Goal: Information Seeking & Learning: Find specific page/section

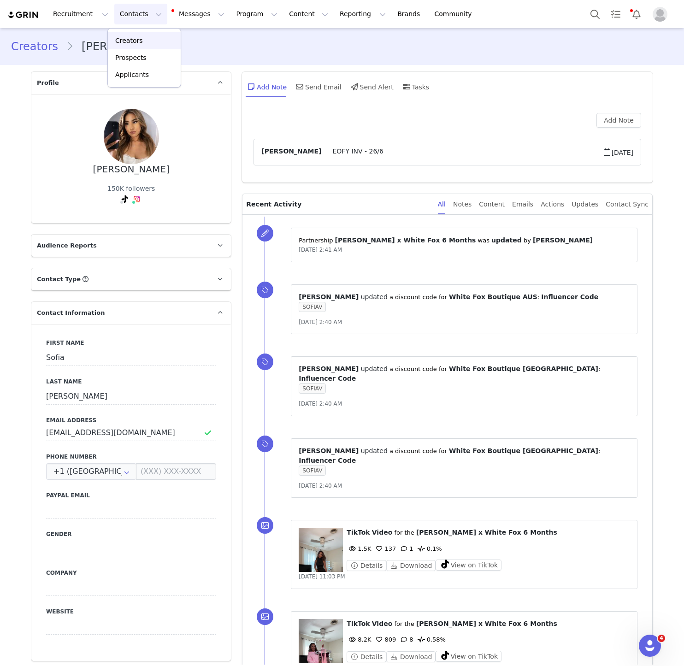
scroll to position [1291, 0]
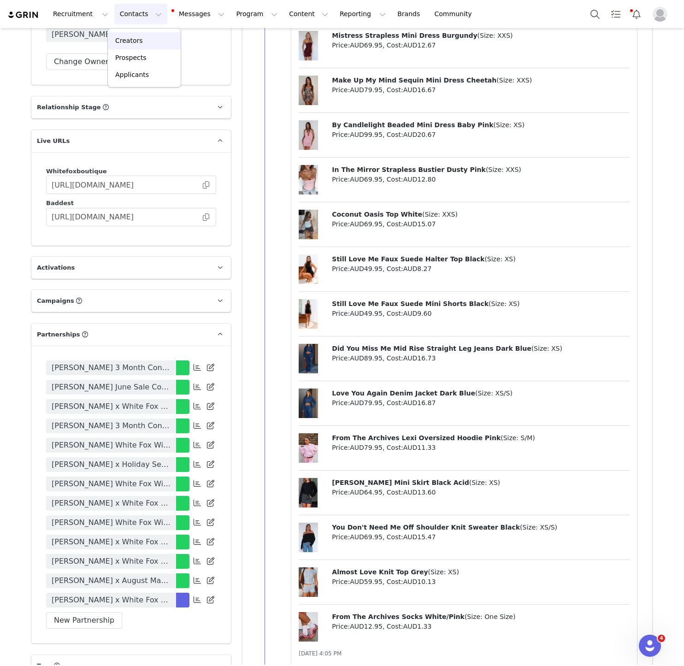
click at [141, 42] on div "Creators" at bounding box center [144, 41] width 62 height 10
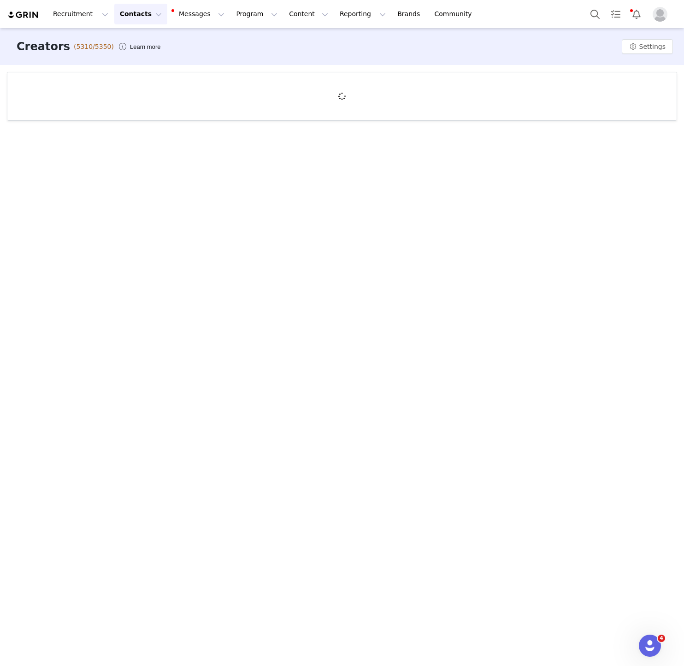
click at [91, 93] on div at bounding box center [341, 96] width 669 height 48
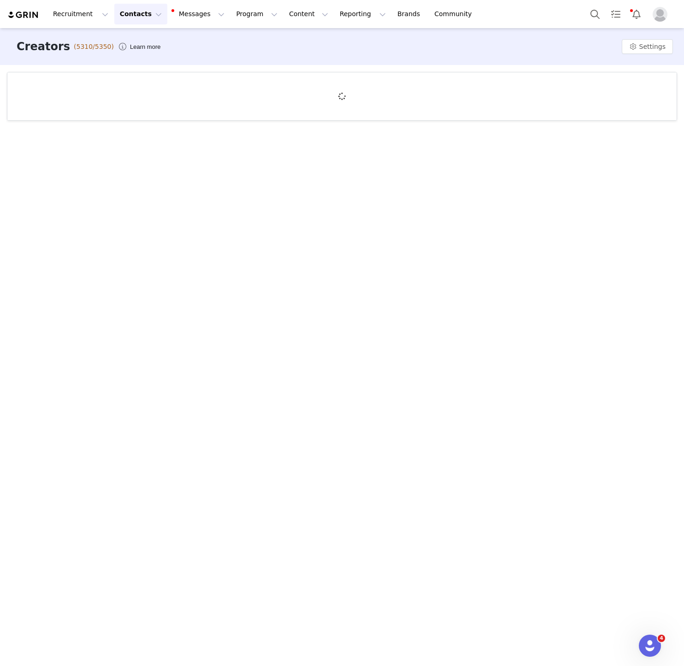
click at [91, 93] on div at bounding box center [341, 96] width 669 height 48
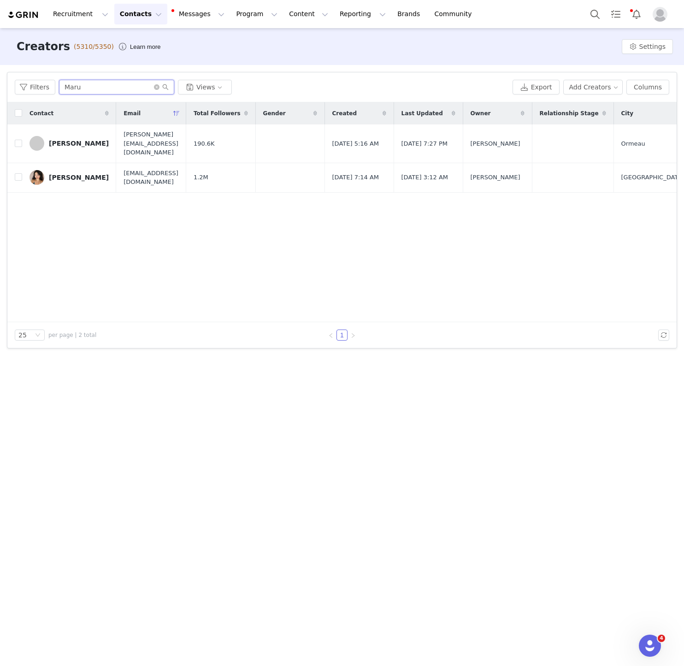
click at [76, 85] on input "Maru" at bounding box center [116, 87] width 115 height 15
paste input "Adelaine Morin"
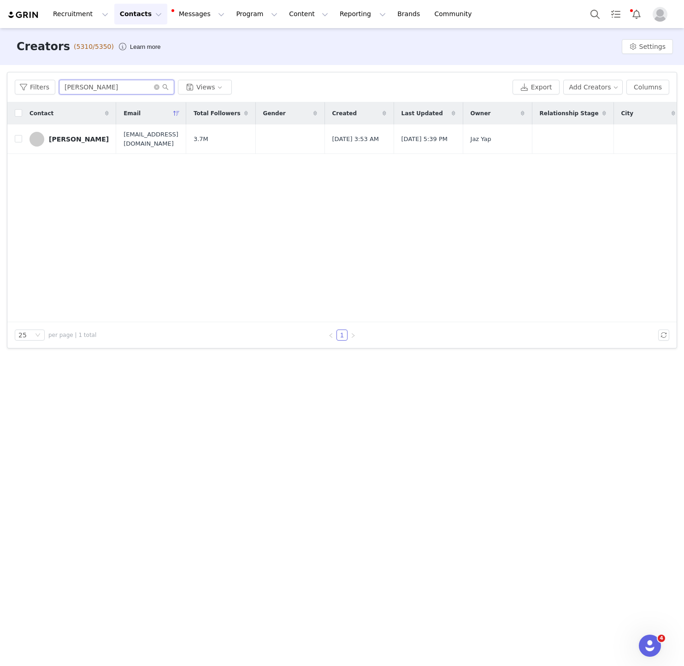
click at [110, 84] on input "Adelaine Morin" at bounding box center [116, 87] width 115 height 15
paste input "KATVILLATT"
type input "KATVILLATT"
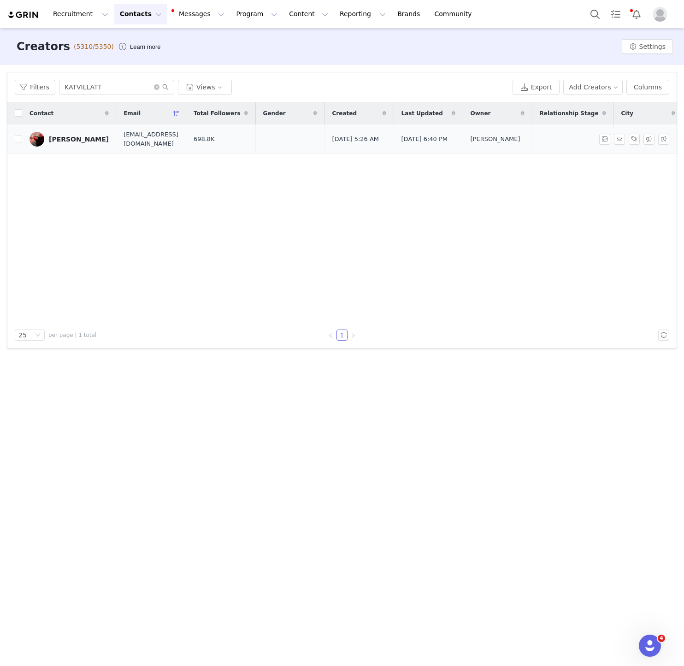
click at [71, 146] on link "KAT Villagomez" at bounding box center [68, 139] width 79 height 15
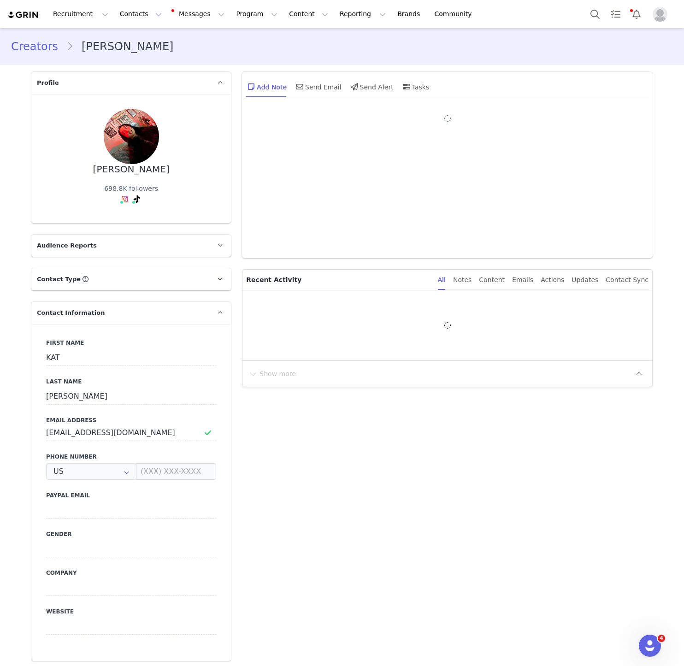
type input "+1 ([GEOGRAPHIC_DATA])"
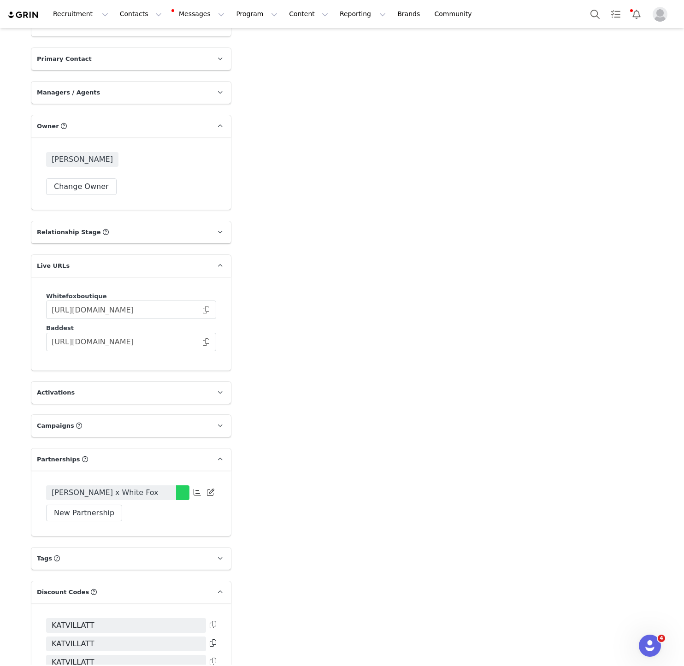
scroll to position [1151, 0]
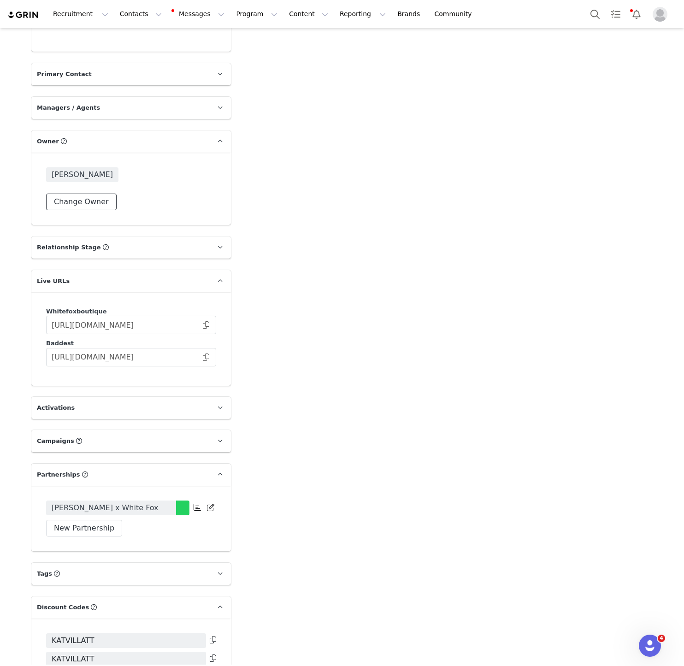
click at [82, 194] on button "Change Owner" at bounding box center [81, 202] width 71 height 17
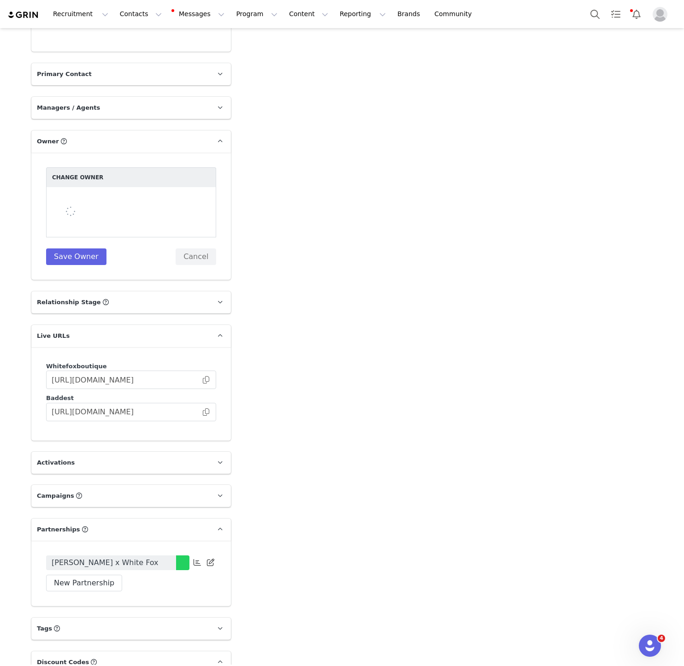
click at [176, 198] on div at bounding box center [131, 212] width 170 height 50
click at [200, 188] on div at bounding box center [131, 212] width 170 height 50
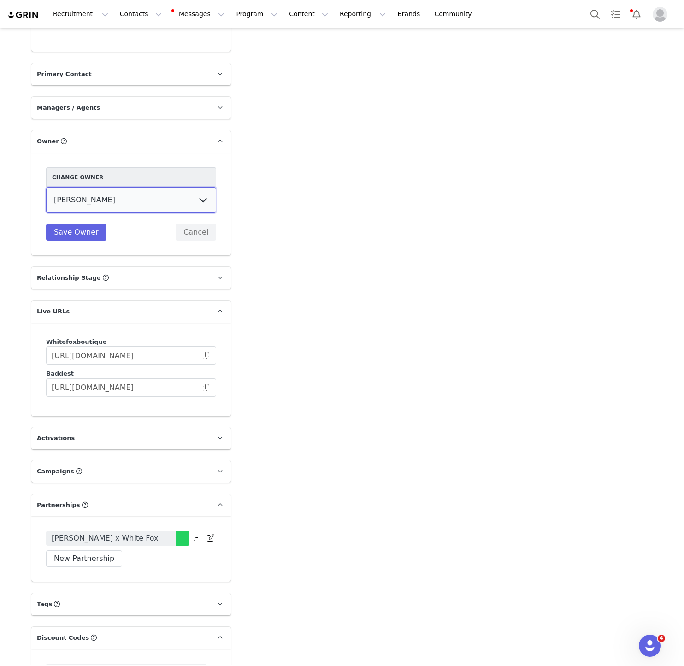
click at [196, 188] on select "Tina Innes Jaz Yap Tiana McLennan Grace Khamis Tyra Mcrae Bridget Paul Tash Kav…" at bounding box center [131, 200] width 170 height 26
select select "5ad2fc0f-2018-41a7-a88f-84c84f6bab54"
click at [46, 187] on select "Tina Innes Jaz Yap Tiana McLennan Grace Khamis Tyra Mcrae Bridget Paul Tash Kav…" at bounding box center [131, 200] width 170 height 26
click at [77, 224] on button "Save Owner" at bounding box center [76, 232] width 60 height 17
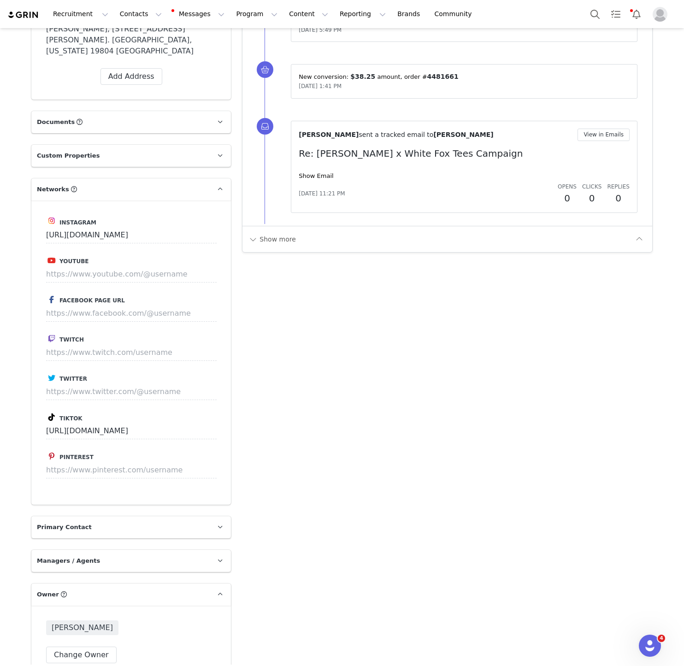
scroll to position [1260, 0]
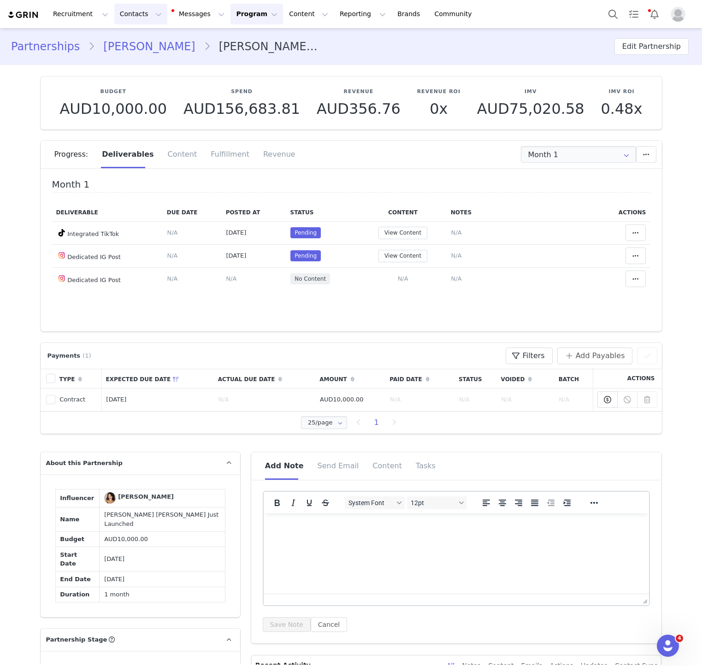
click at [127, 15] on button "Contacts Contacts" at bounding box center [140, 14] width 53 height 21
click at [128, 43] on p "Creators" at bounding box center [129, 41] width 28 height 10
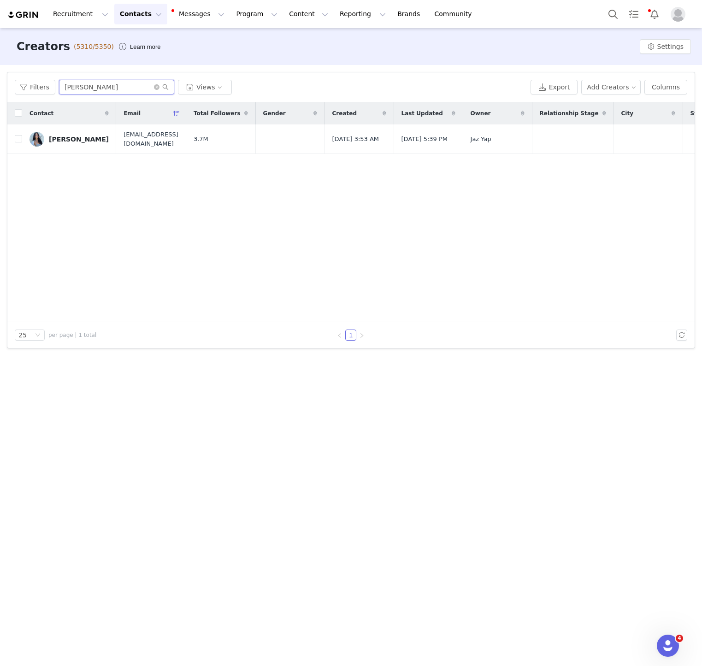
click at [99, 89] on input "Adelaine Morin" at bounding box center [116, 87] width 115 height 15
paste input "Coco Watso"
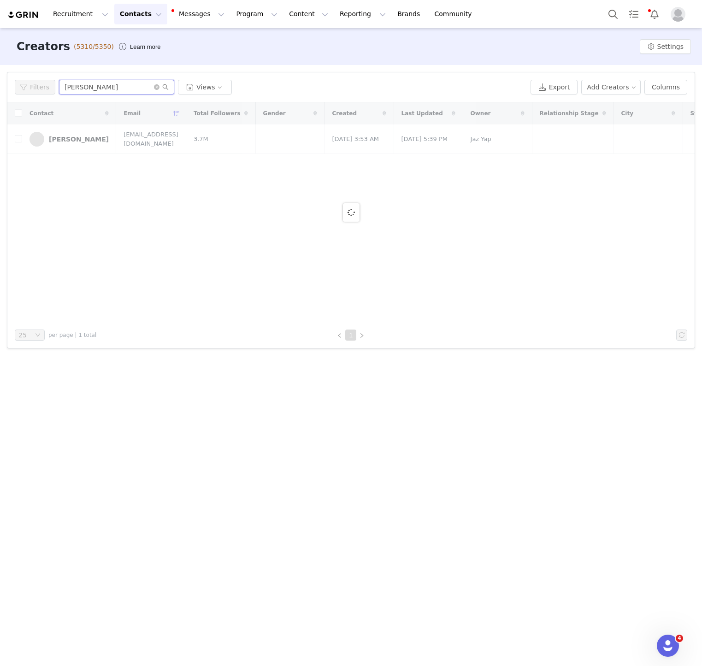
click at [99, 89] on input "Coco Watson" at bounding box center [116, 87] width 115 height 15
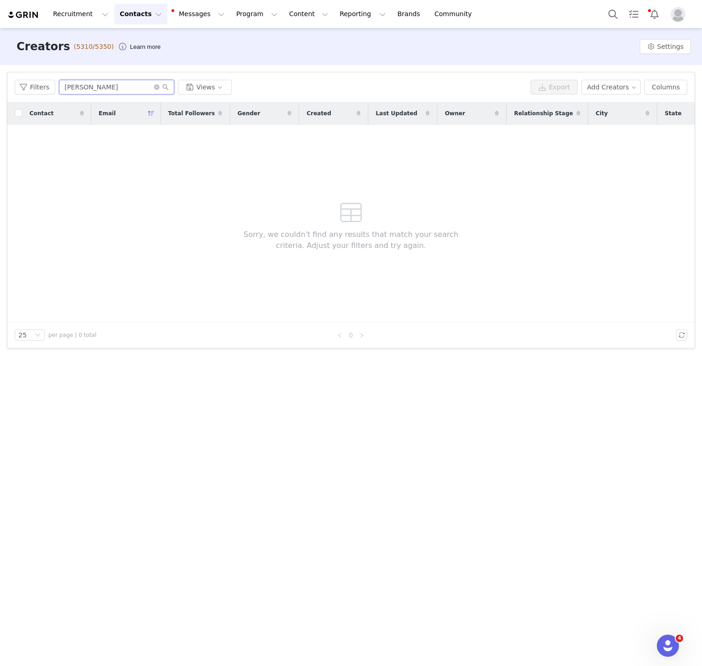
click at [108, 87] on input "Coco Watson" at bounding box center [116, 87] width 115 height 15
click at [65, 86] on input "[PERSON_NAME]" at bounding box center [116, 87] width 115 height 15
type input "[PERSON_NAME]"
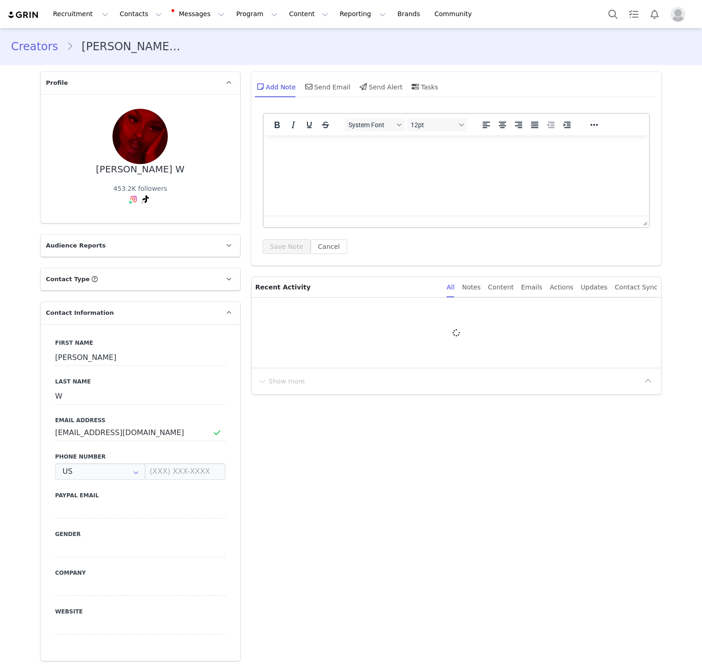
type input "+1 ([GEOGRAPHIC_DATA])"
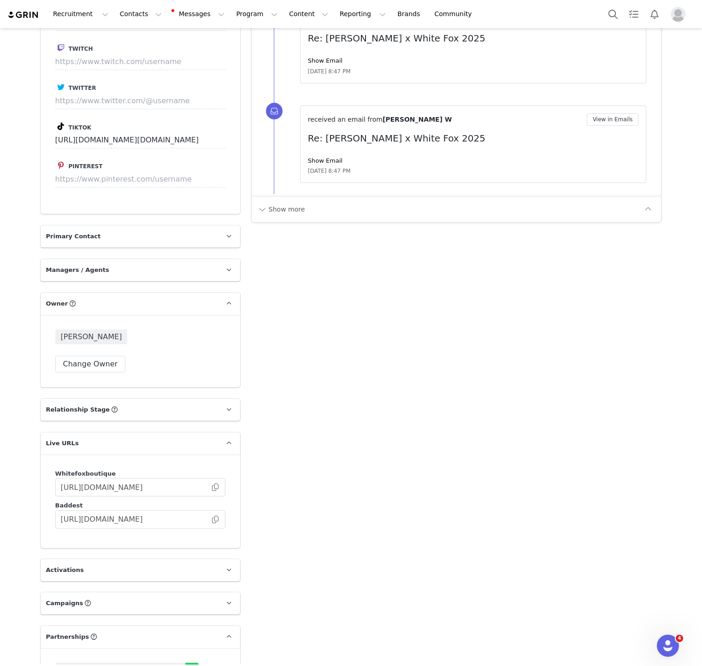
scroll to position [1246, 0]
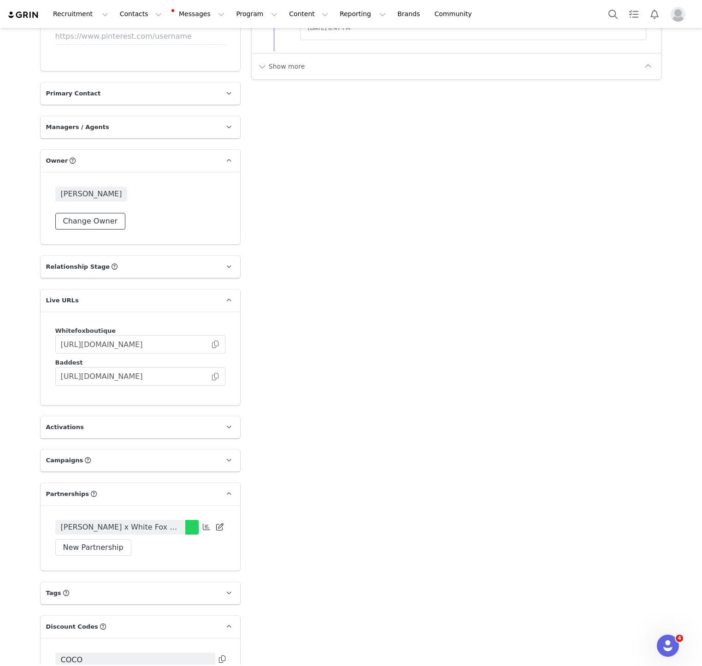
click at [78, 213] on button "Change Owner" at bounding box center [90, 221] width 71 height 17
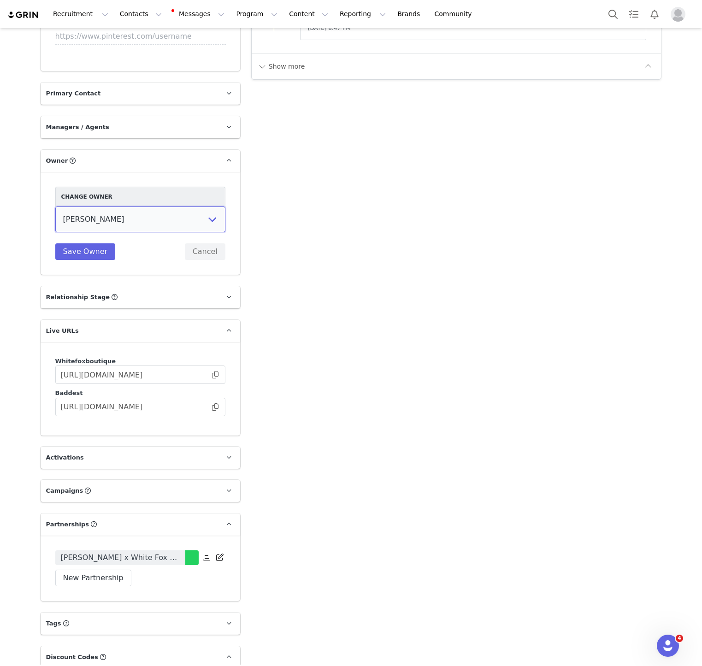
click at [99, 206] on select "Tina Innes Jaz Yap Tiana McLennan Grace Khamis Tyra Mcrae Bridget Paul Tash Kav…" at bounding box center [140, 219] width 170 height 26
select select "5ad2fc0f-2018-41a7-a88f-84c84f6bab54"
click at [55, 206] on select "Tina Innes Jaz Yap Tiana McLennan Grace Khamis Tyra Mcrae Bridget Paul Tash Kav…" at bounding box center [140, 219] width 170 height 26
click at [77, 228] on div "Change Owner Tina Innes Jaz Yap Tiana McLennan Grace Khamis Tyra Mcrae Bridget …" at bounding box center [141, 223] width 200 height 103
click at [77, 243] on button "Save Owner" at bounding box center [85, 251] width 60 height 17
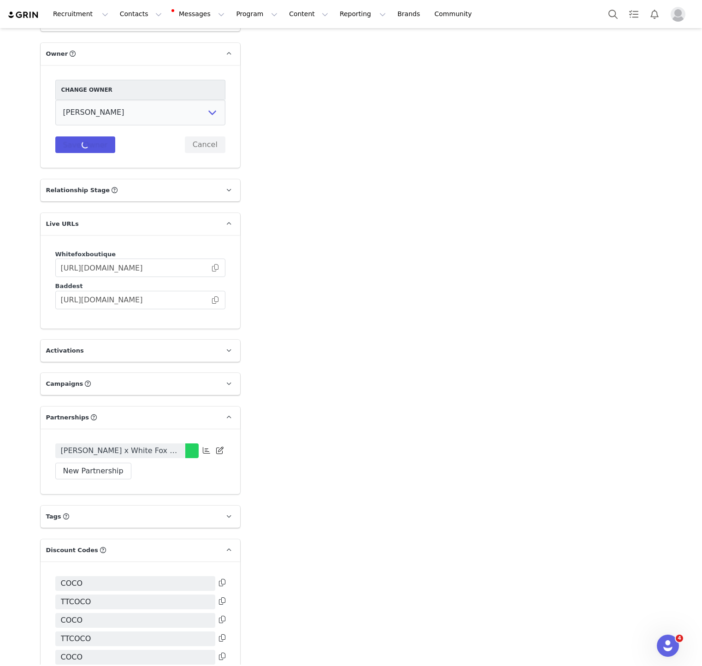
scroll to position [1498, 0]
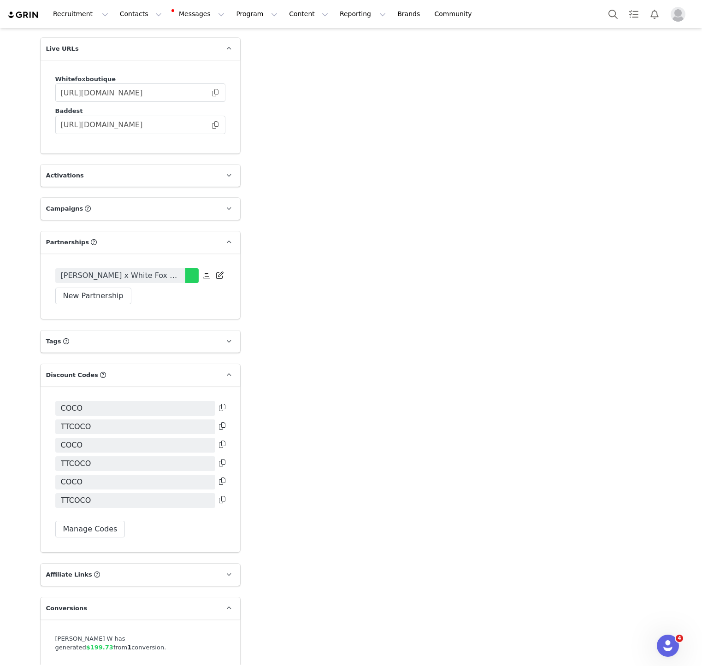
click at [142, 270] on span "Coco Watson x White Fox 2025" at bounding box center [120, 275] width 119 height 11
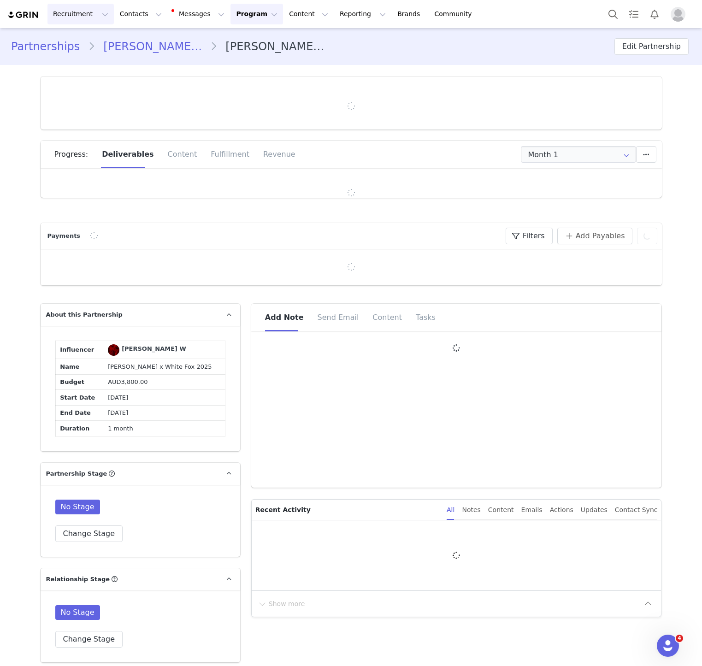
type input "+1 ([GEOGRAPHIC_DATA])"
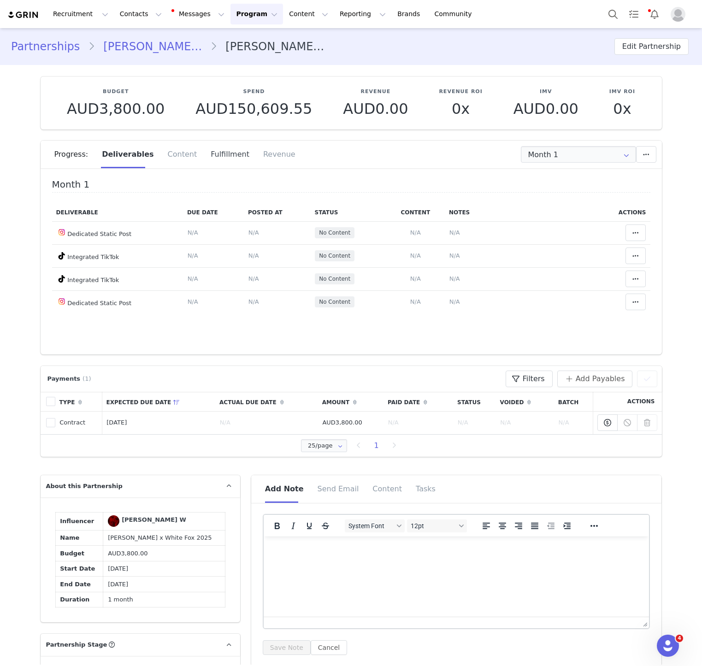
click at [224, 157] on div "Fulfillment" at bounding box center [230, 155] width 53 height 28
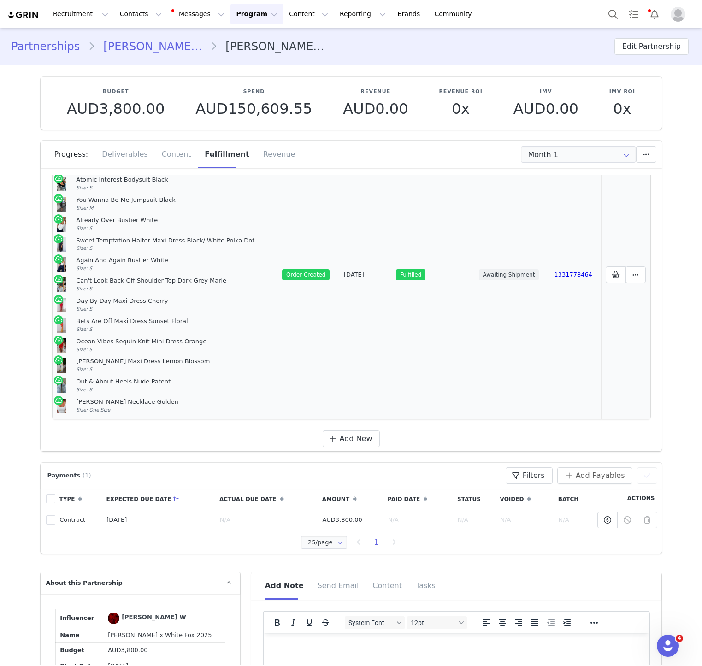
scroll to position [87, 0]
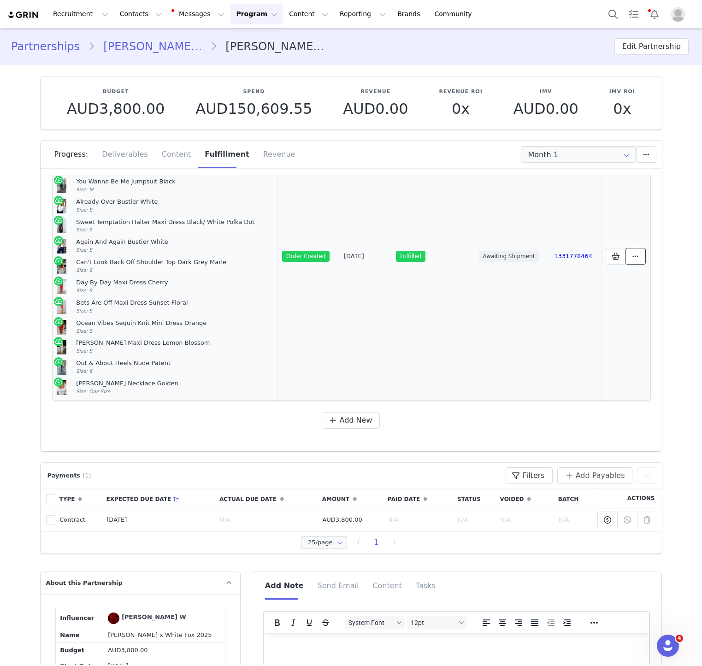
click at [527, 259] on button at bounding box center [635, 256] width 20 height 17
click at [527, 260] on link "View Order" at bounding box center [555, 256] width 128 height 21
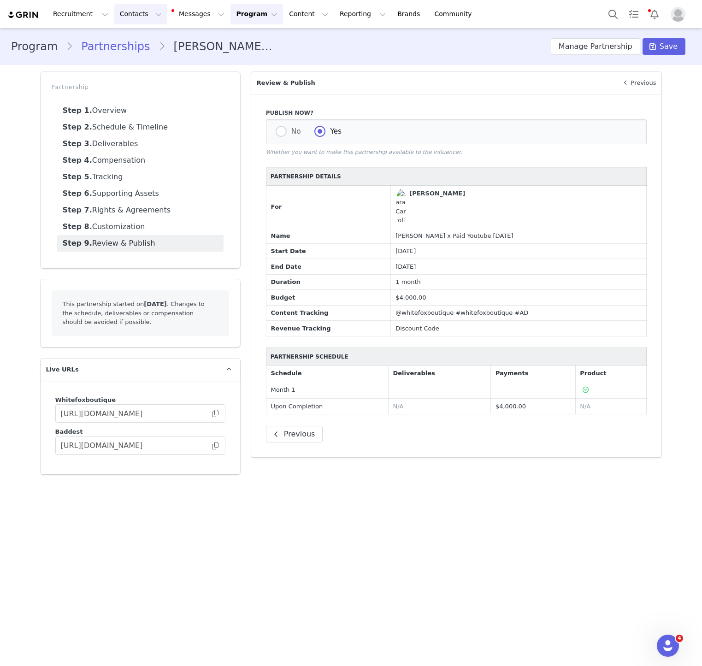
click at [136, 18] on button "Contacts Contacts" at bounding box center [140, 14] width 53 height 21
click at [140, 33] on link "Creators" at bounding box center [144, 40] width 73 height 17
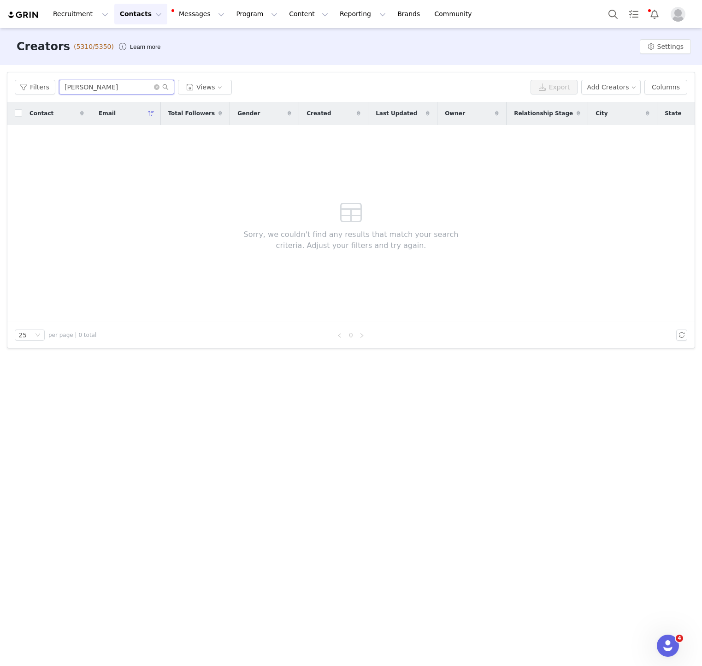
click at [103, 82] on input "[PERSON_NAME]" at bounding box center [116, 87] width 115 height 15
click at [103, 83] on input "[PERSON_NAME]" at bounding box center [116, 87] width 115 height 15
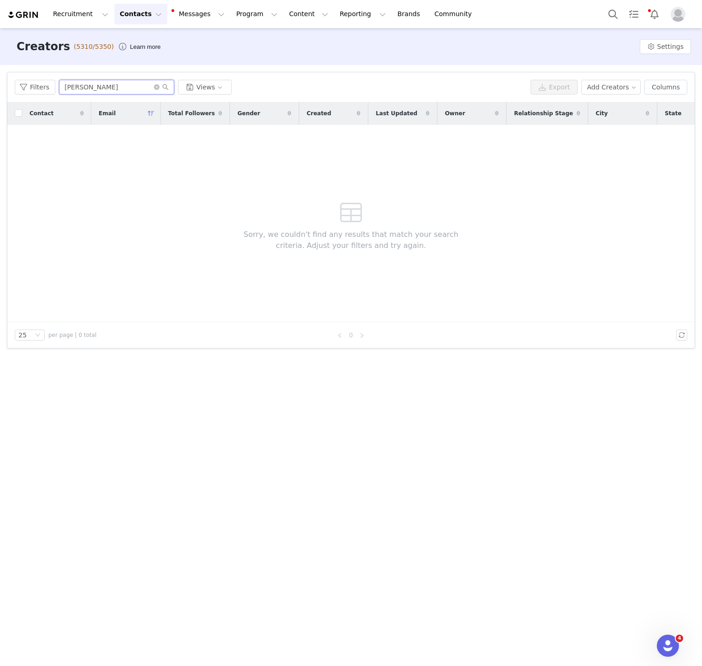
paste input "[PERSON_NAME]"
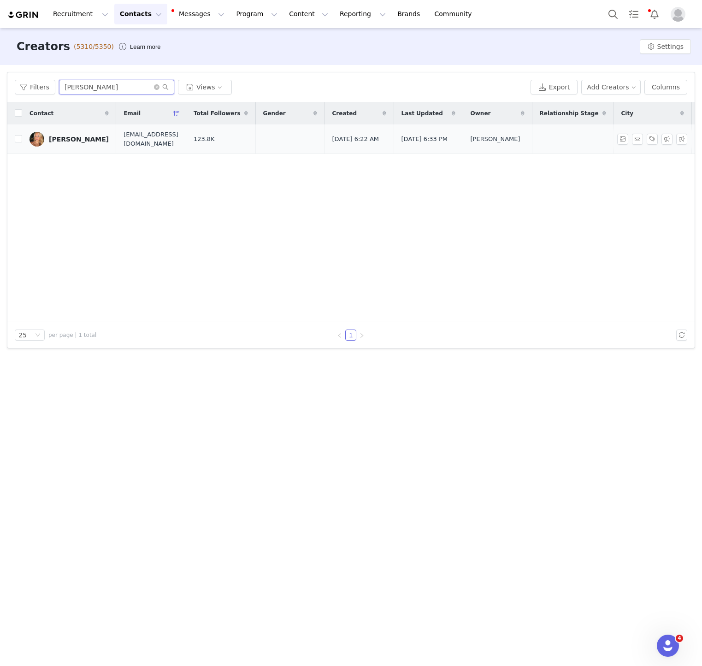
type input "[PERSON_NAME]"
click at [61, 140] on div "Delylah Dangelo" at bounding box center [79, 138] width 60 height 7
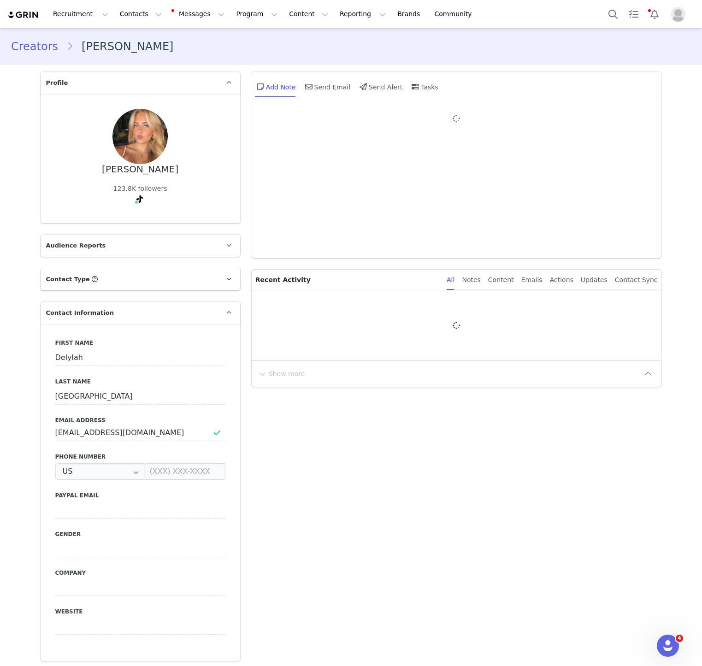
type input "+1 ([GEOGRAPHIC_DATA])"
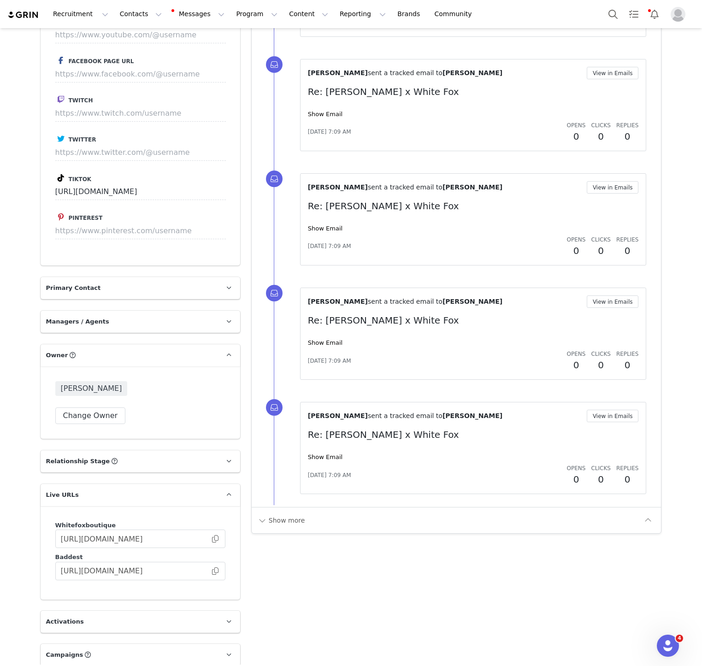
scroll to position [855, 0]
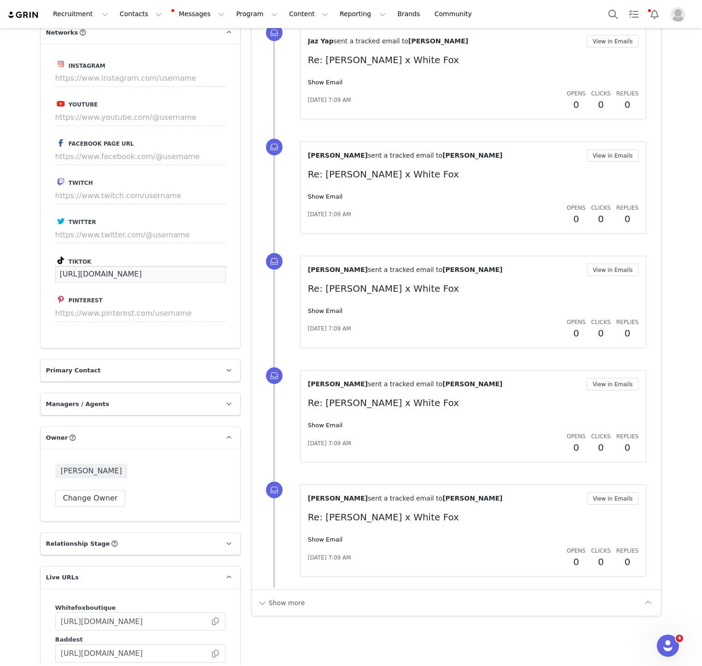
click at [160, 266] on input "https://www.tiktok.com/@delylahd" at bounding box center [140, 274] width 171 height 17
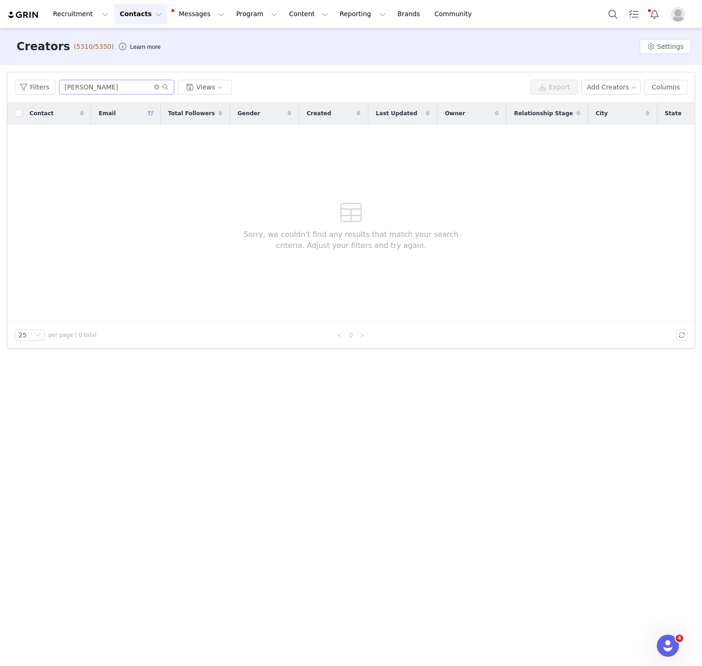
click at [93, 86] on input "[PERSON_NAME]" at bounding box center [116, 87] width 115 height 15
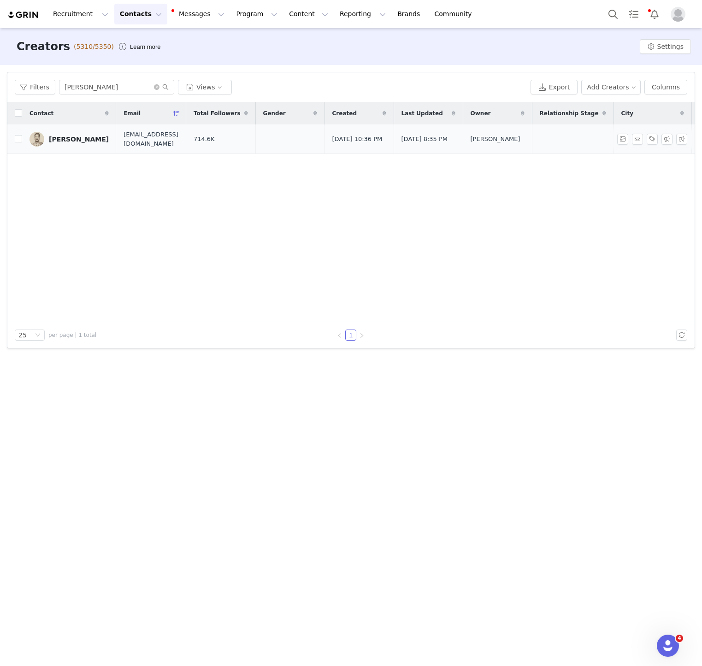
type input "[PERSON_NAME]"
click at [70, 139] on div "[PERSON_NAME]" at bounding box center [79, 138] width 60 height 7
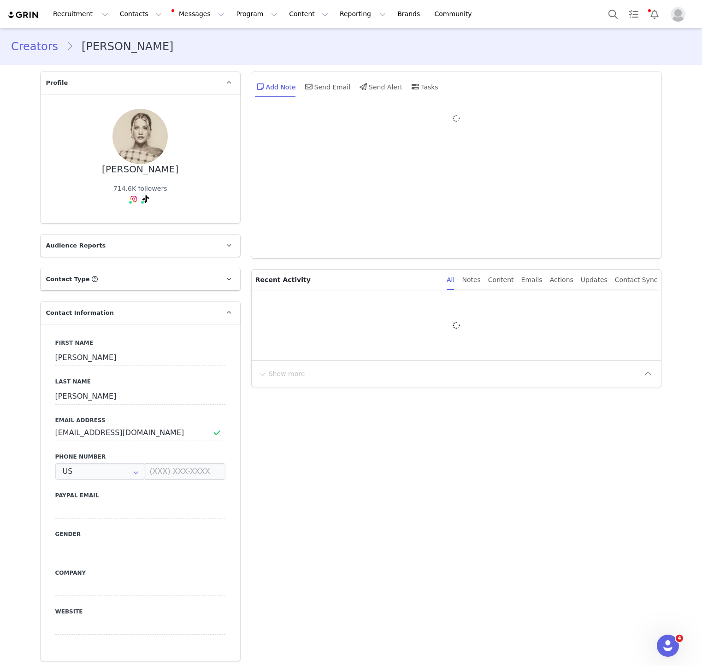
type input "+1 ([GEOGRAPHIC_DATA])"
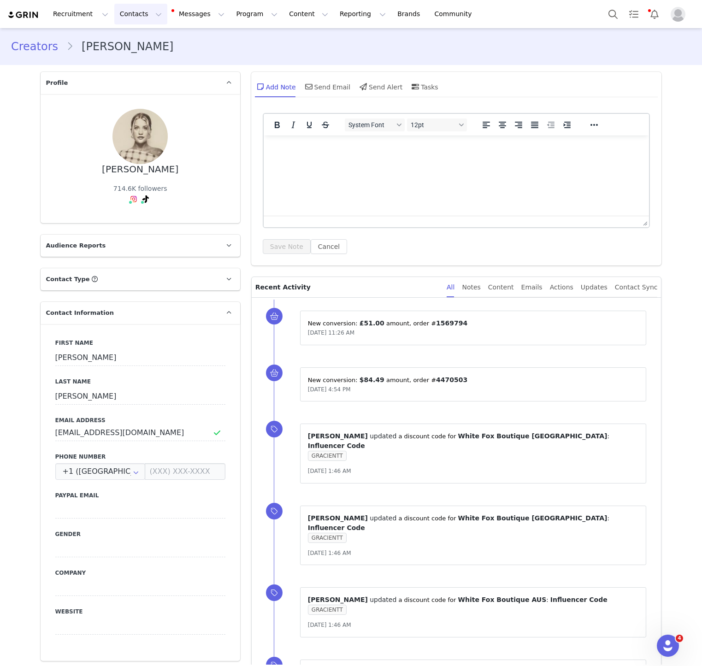
click at [132, 13] on button "Contacts Contacts" at bounding box center [140, 14] width 53 height 21
click at [142, 44] on div "Creators" at bounding box center [144, 41] width 62 height 10
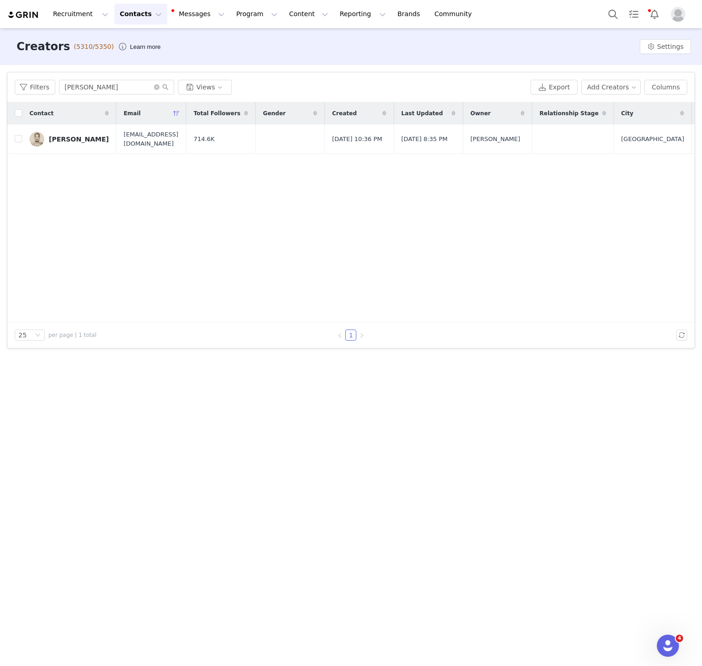
click at [103, 77] on div "Filters [PERSON_NAME] Views Export Add Creators Columns" at bounding box center [350, 87] width 687 height 30
click at [103, 78] on div "Filters [PERSON_NAME] Views Export Add Creators Columns" at bounding box center [350, 87] width 687 height 30
click at [102, 83] on input "[PERSON_NAME]" at bounding box center [116, 87] width 115 height 15
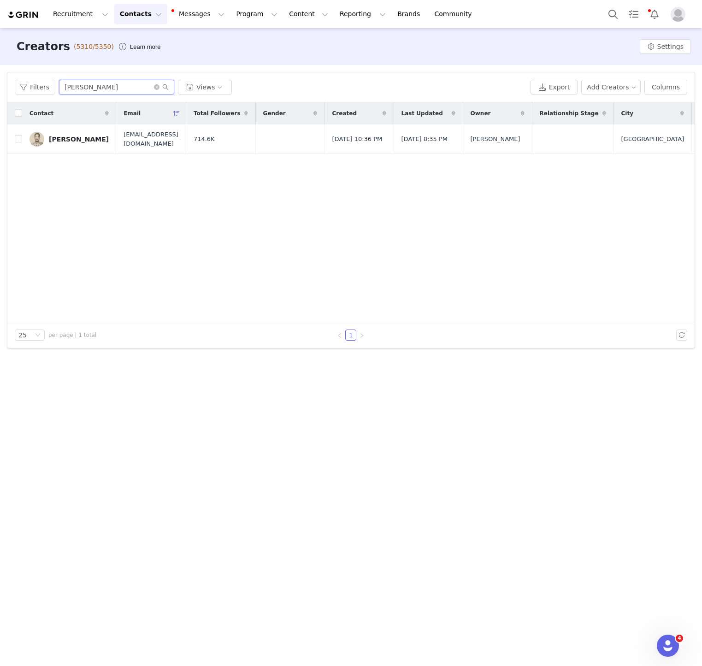
paste input "[PERSON_NAME]"
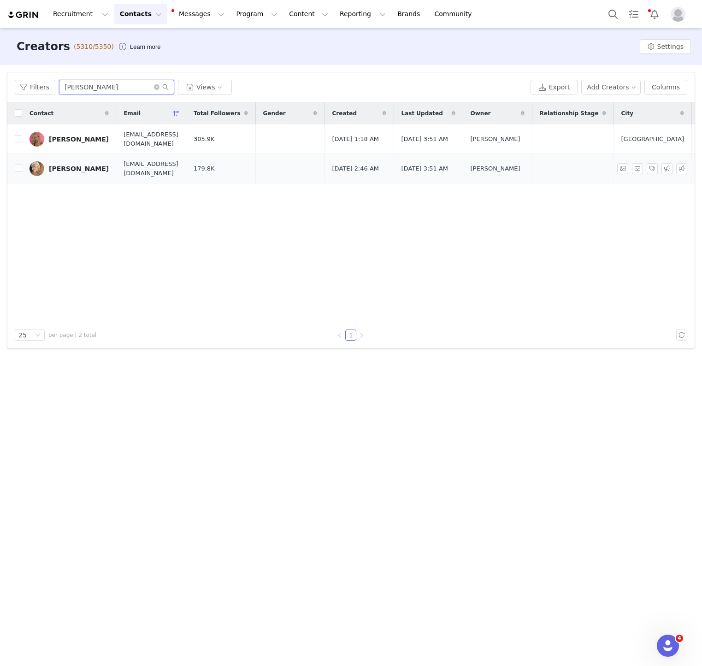
type input "[PERSON_NAME]"
click at [59, 164] on link "[PERSON_NAME]" at bounding box center [68, 168] width 79 height 15
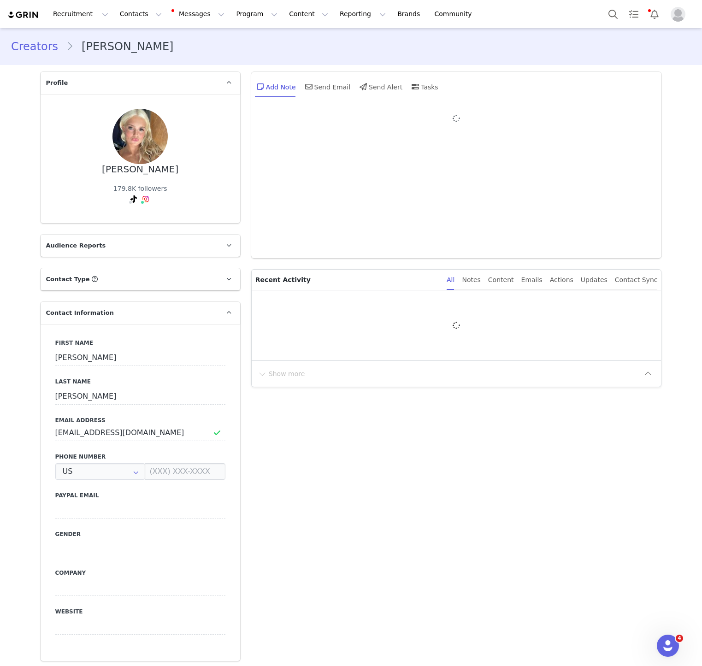
type input "+1 ([GEOGRAPHIC_DATA])"
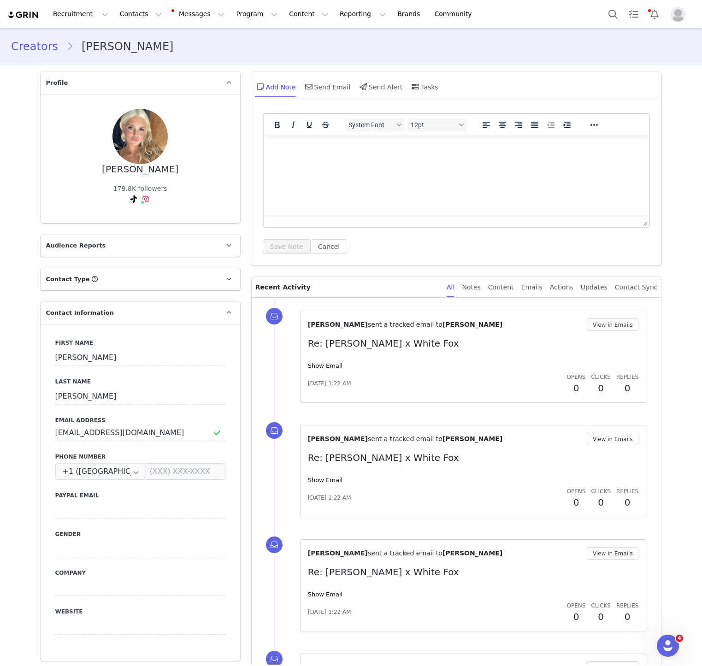
click at [32, 51] on link "Creators" at bounding box center [38, 46] width 55 height 17
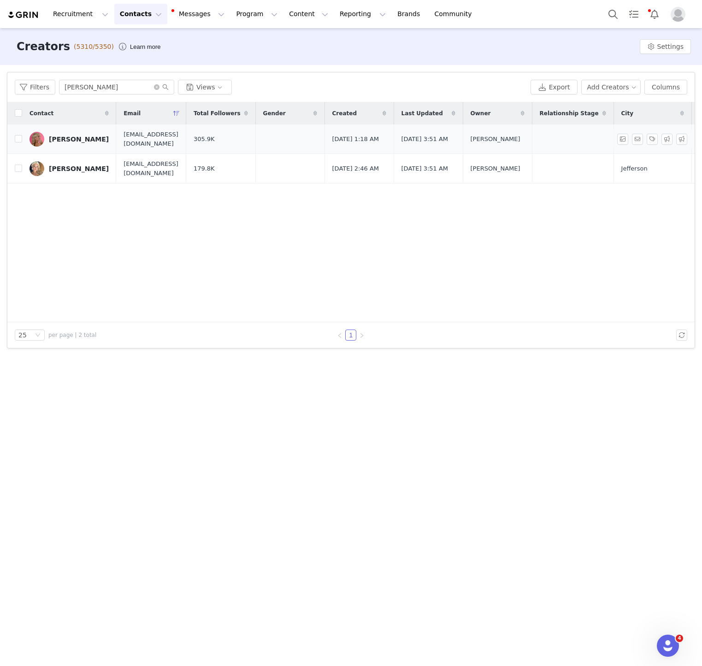
click at [61, 138] on div "[PERSON_NAME]" at bounding box center [79, 138] width 60 height 7
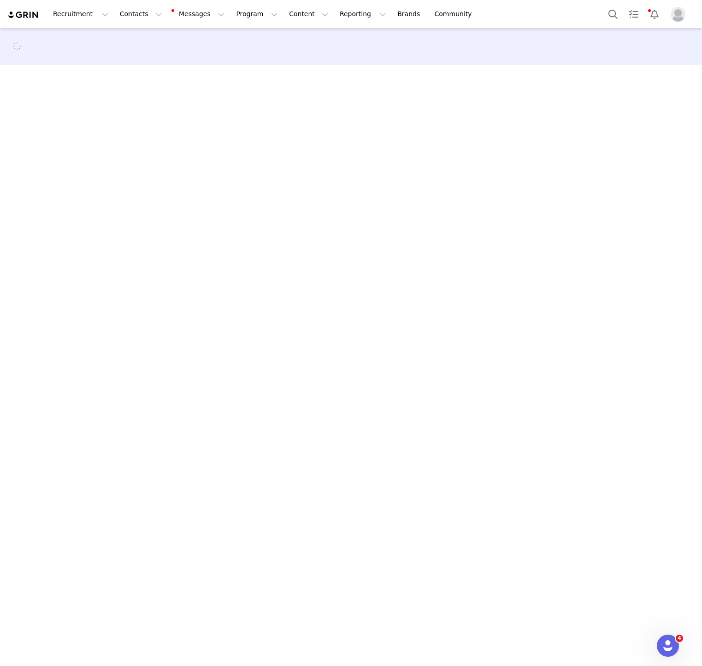
click at [61, 138] on main at bounding box center [351, 346] width 702 height 636
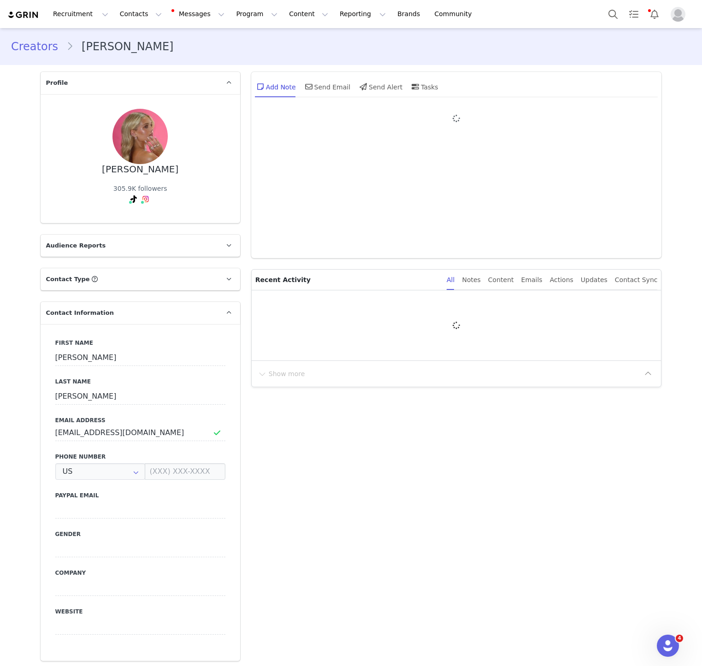
type input "+1 ([GEOGRAPHIC_DATA])"
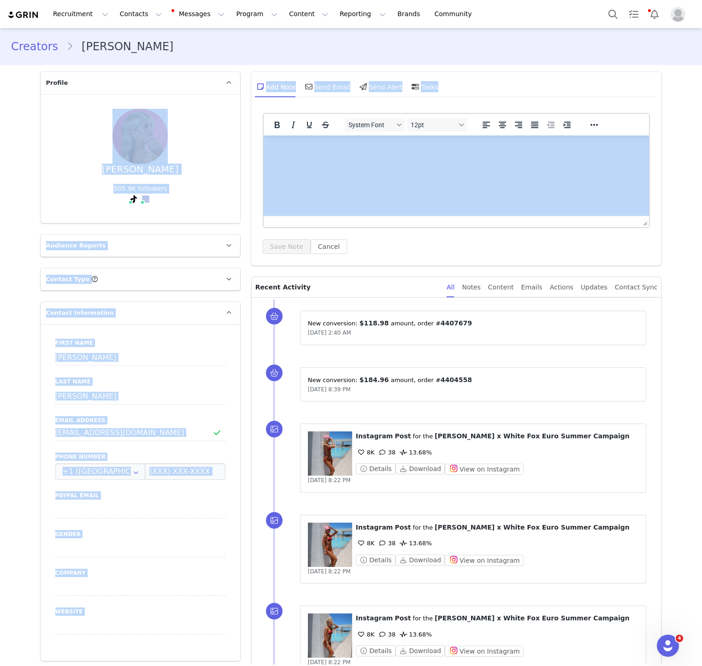
drag, startPoint x: 324, startPoint y: 273, endPoint x: 414, endPoint y: 158, distance: 145.8
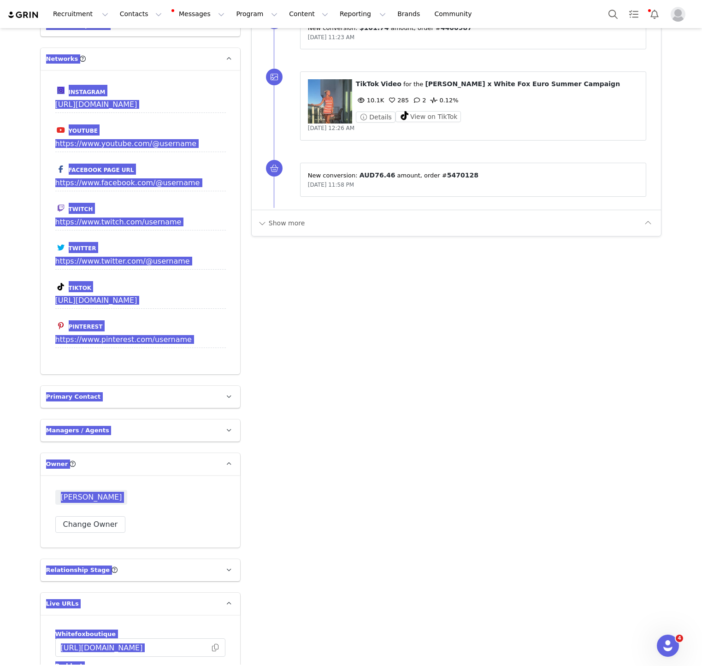
scroll to position [1499, 0]
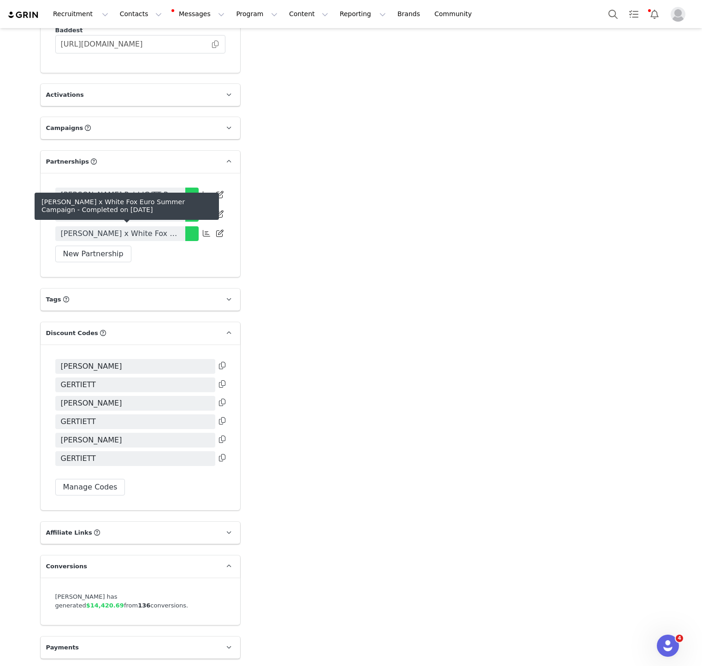
click at [102, 236] on span "[PERSON_NAME] x White Fox Euro Summer Campaign" at bounding box center [120, 233] width 119 height 11
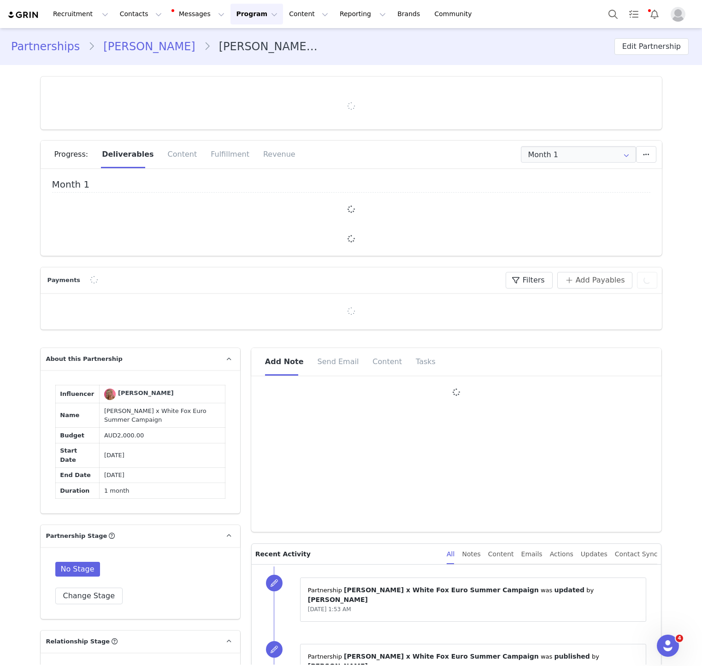
type input "+1 ([GEOGRAPHIC_DATA])"
